Goal: Navigation & Orientation: Find specific page/section

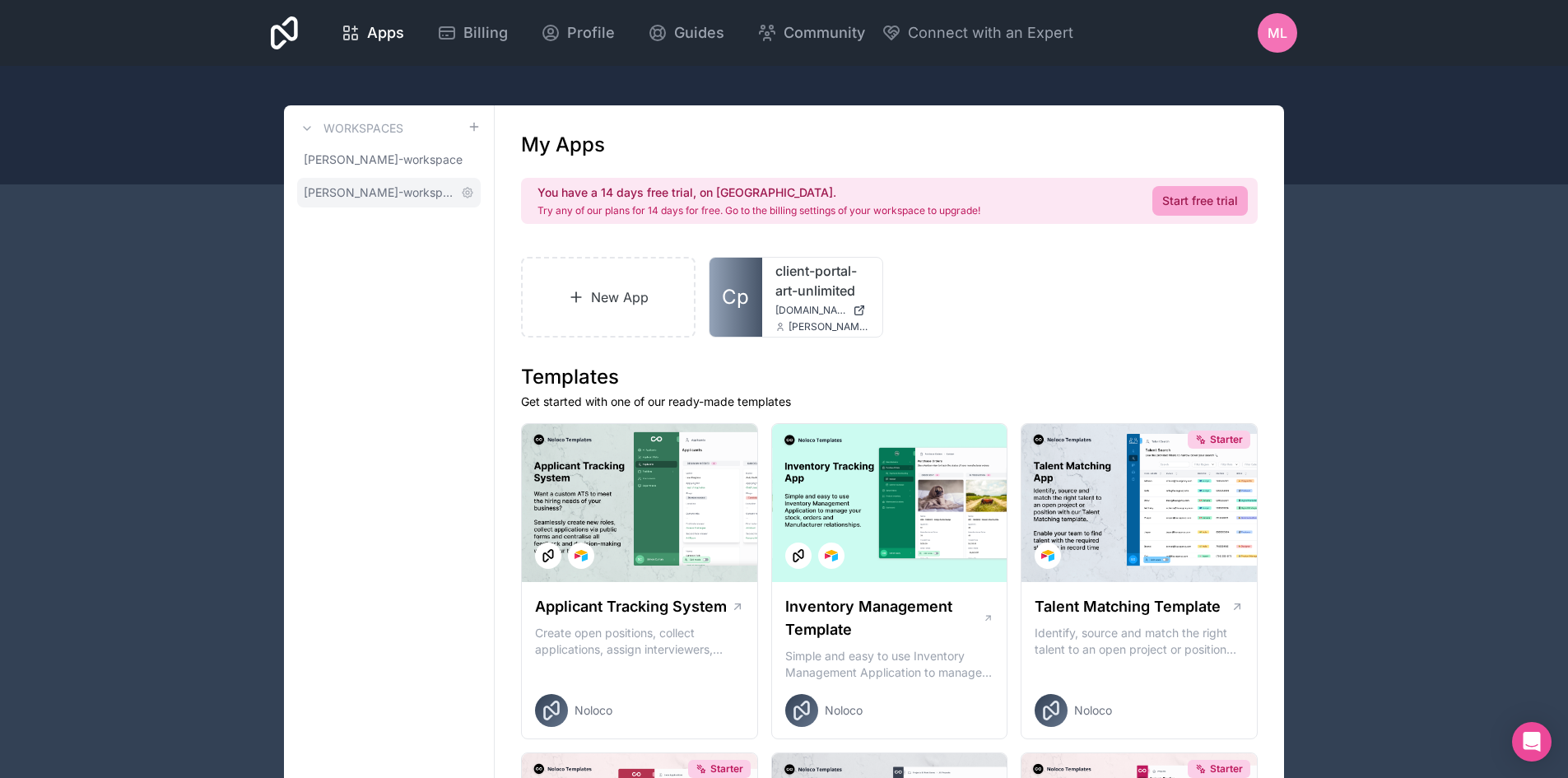
click at [400, 196] on span "[PERSON_NAME]-workspace" at bounding box center [379, 193] width 151 height 16
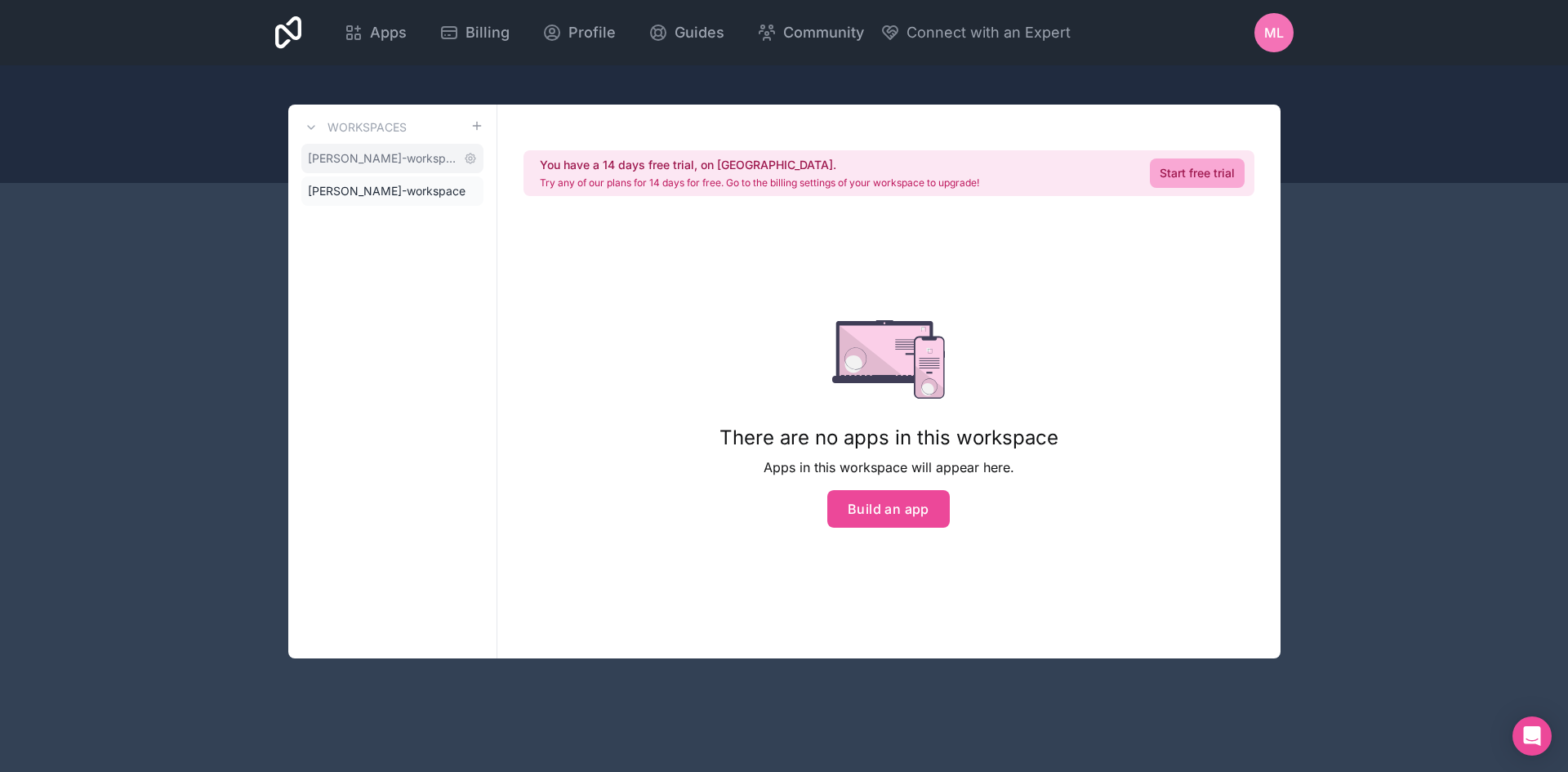
click at [443, 156] on span "[PERSON_NAME]-workspace" at bounding box center [382, 159] width 149 height 16
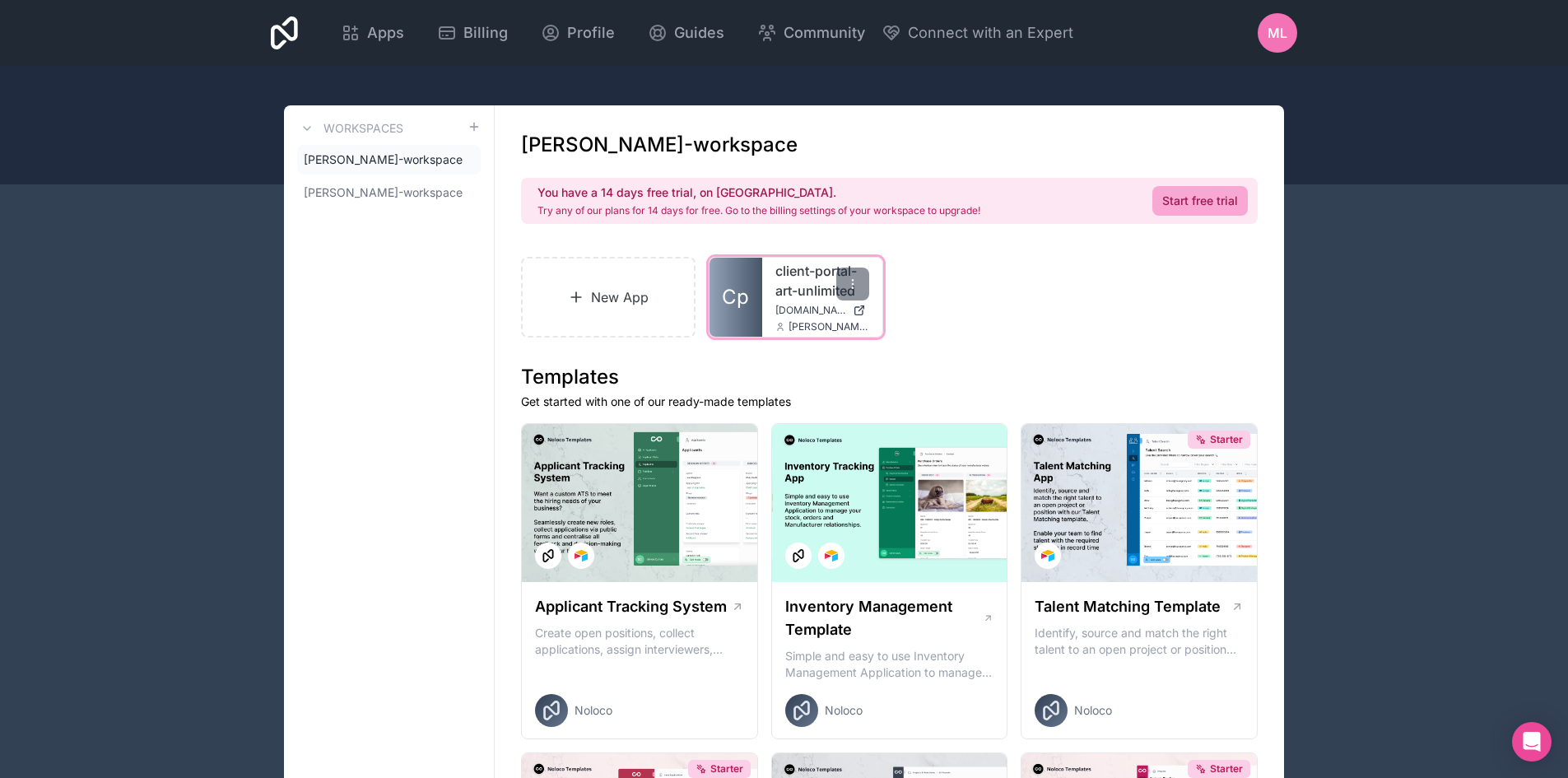
click at [780, 304] on span "[DOMAIN_NAME]" at bounding box center [810, 310] width 71 height 13
click at [1280, 25] on span "ML" at bounding box center [1278, 33] width 20 height 20
